Goal: Use online tool/utility: Use online tool/utility

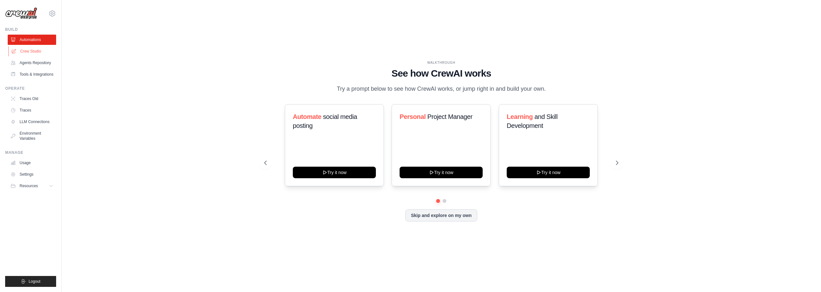
click at [35, 52] on link "Crew Studio" at bounding box center [32, 51] width 48 height 10
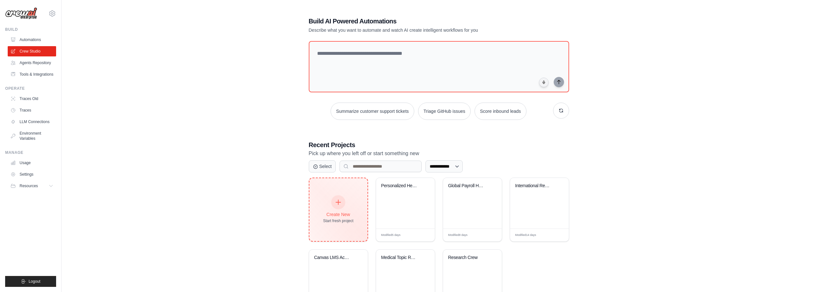
click at [352, 210] on div "Create New Start fresh project" at bounding box center [338, 210] width 30 height 28
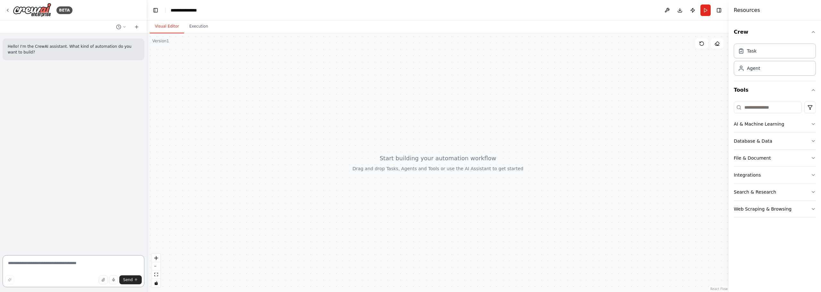
click at [51, 261] on textarea at bounding box center [74, 271] width 142 height 32
paste textarea "**********"
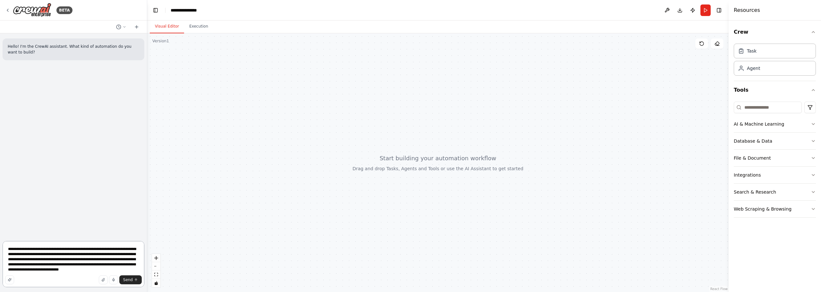
type textarea "**********"
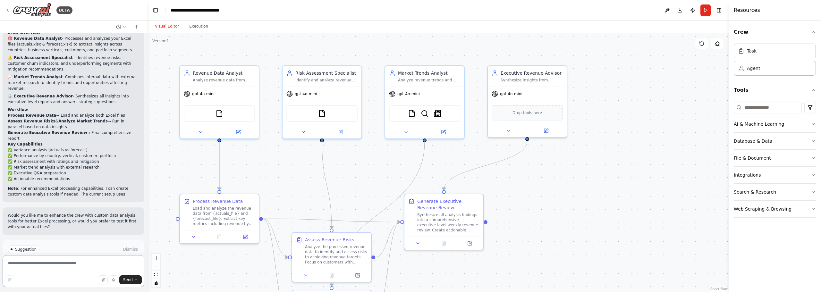
scroll to position [481, 0]
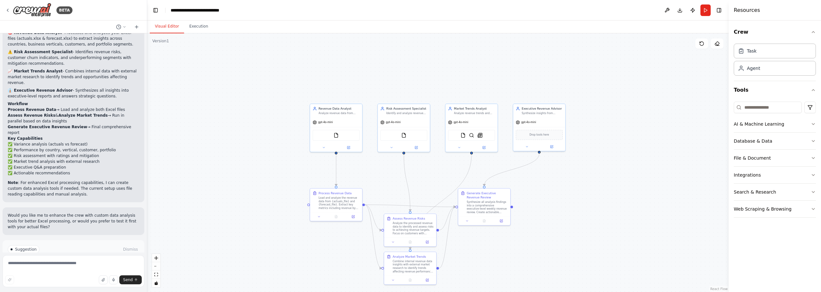
drag, startPoint x: 579, startPoint y: 201, endPoint x: 486, endPoint y: 162, distance: 101.5
drag, startPoint x: 486, startPoint y: 162, endPoint x: 622, endPoint y: 185, distance: 138.3
click at [622, 185] on div ".deletable-edge-delete-btn { width: 20px; height: 20px; border: 0px solid #ffff…" at bounding box center [437, 162] width 581 height 259
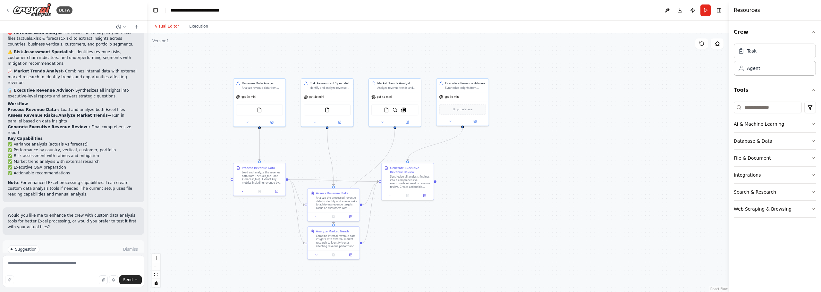
drag, startPoint x: 606, startPoint y: 184, endPoint x: 529, endPoint y: 159, distance: 80.7
click at [529, 159] on div ".deletable-edge-delete-btn { width: 20px; height: 20px; border: 0px solid #ffff…" at bounding box center [437, 162] width 581 height 259
click at [34, 264] on textarea at bounding box center [74, 271] width 142 height 32
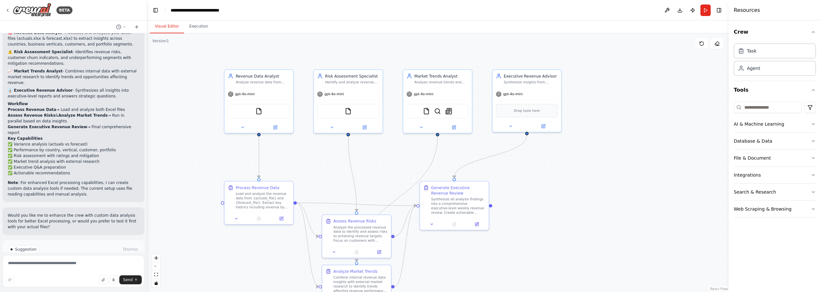
click at [199, 148] on div ".deletable-edge-delete-btn { width: 20px; height: 20px; border: 0px solid #ffff…" at bounding box center [437, 162] width 581 height 259
